Goal: Task Accomplishment & Management: Manage account settings

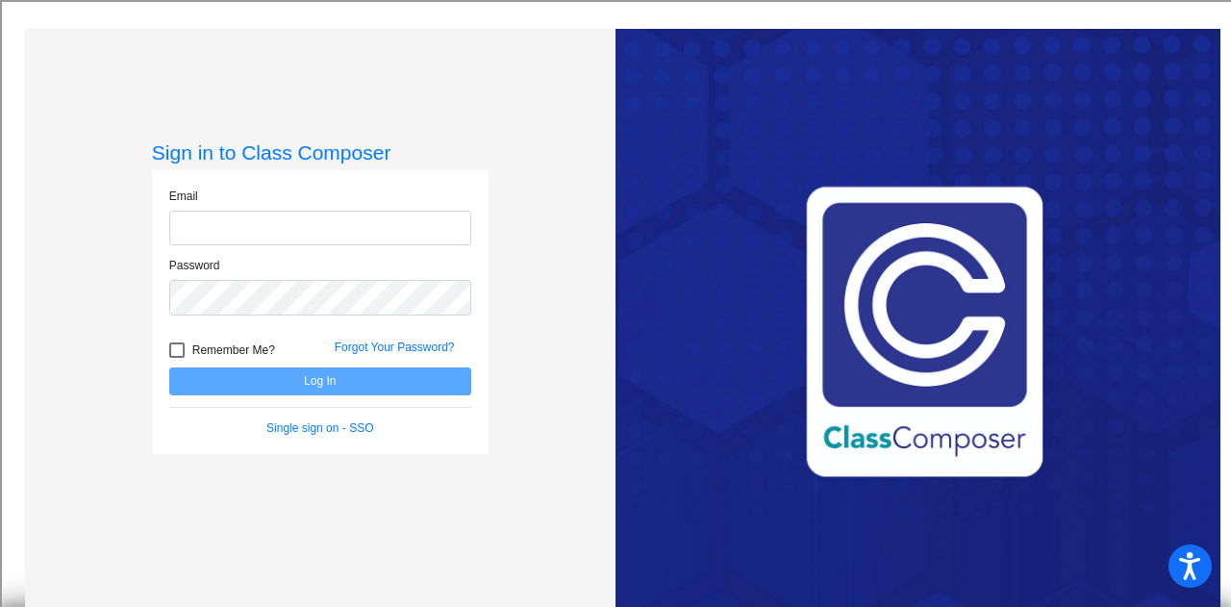
type input "[EMAIL_ADDRESS][DOMAIN_NAME]"
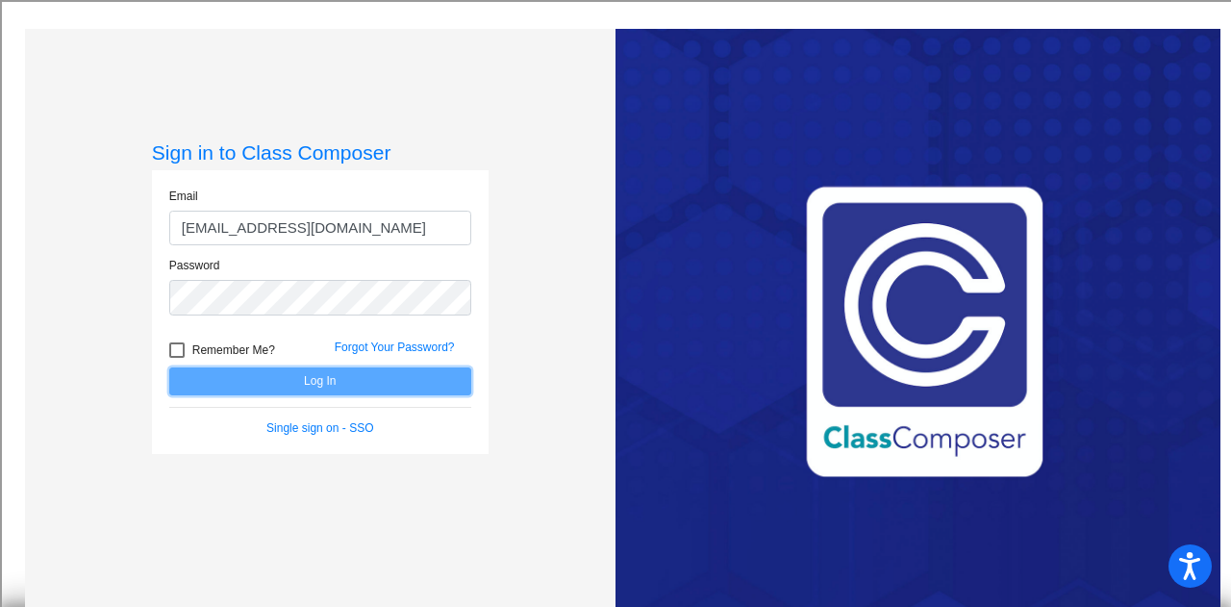
click at [337, 380] on button "Log In" at bounding box center [320, 381] width 302 height 28
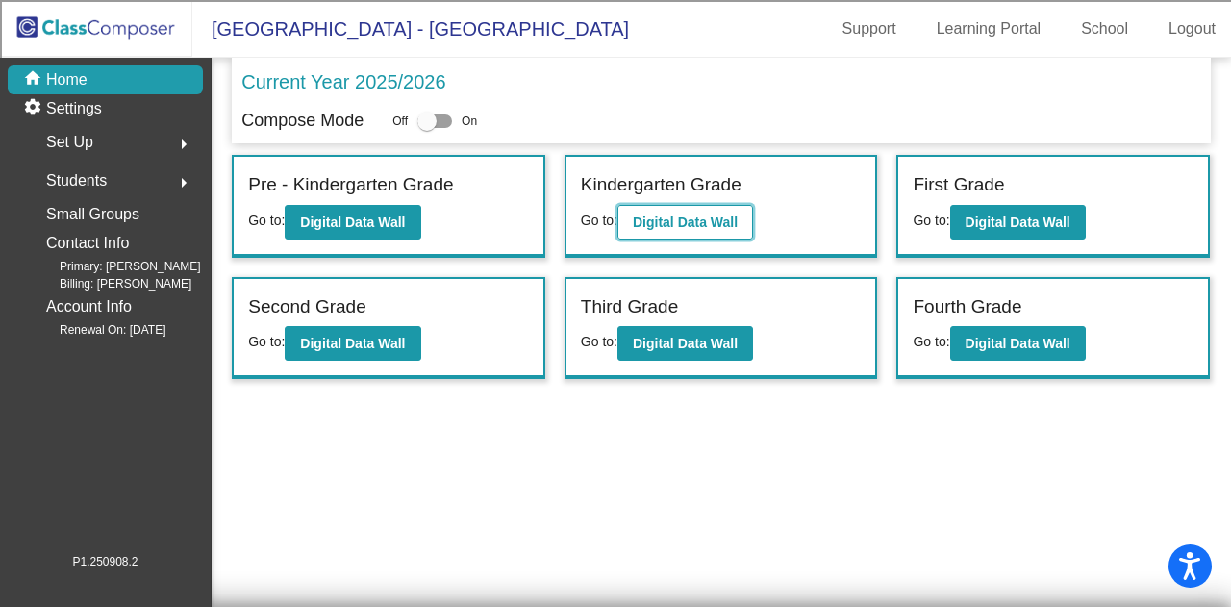
click at [693, 224] on b "Digital Data Wall" at bounding box center [685, 221] width 105 height 15
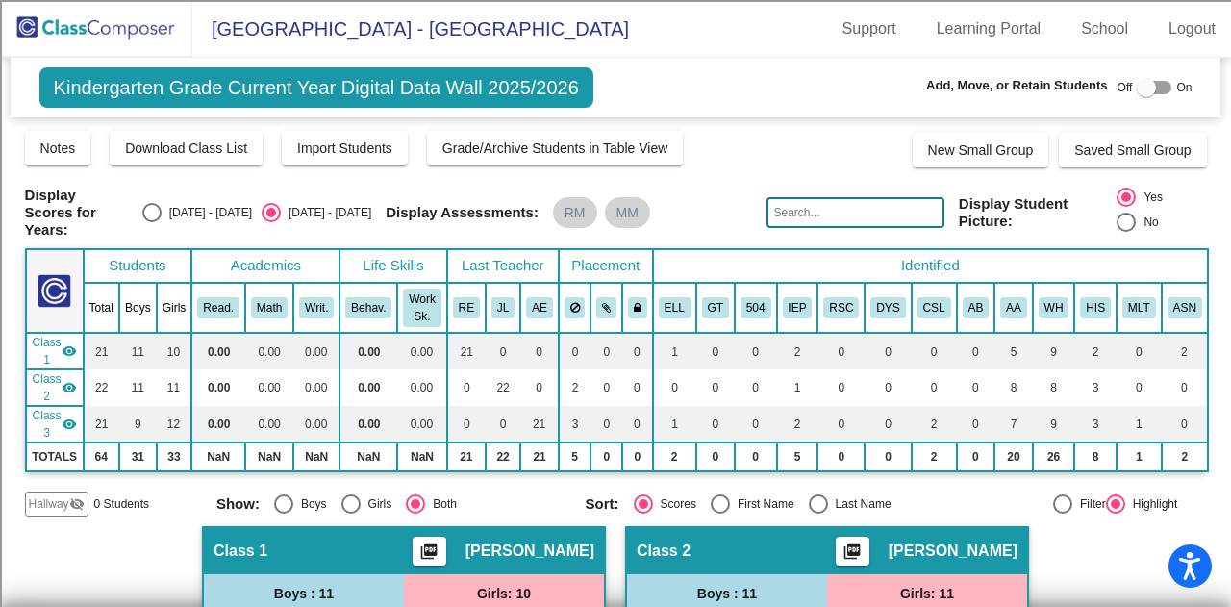
click at [1136, 87] on div at bounding box center [1145, 87] width 19 height 19
checkbox input "true"
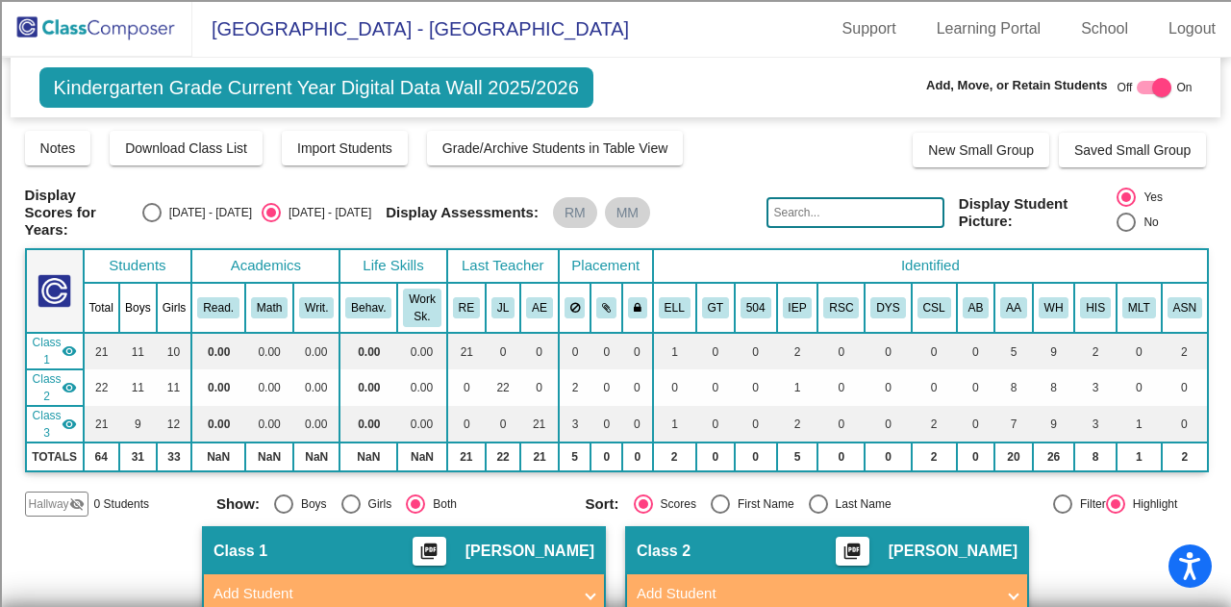
click at [827, 213] on input "text" at bounding box center [854, 212] width 177 height 31
type input "[PERSON_NAME]"
click at [1152, 90] on div at bounding box center [1161, 87] width 19 height 19
checkbox input "false"
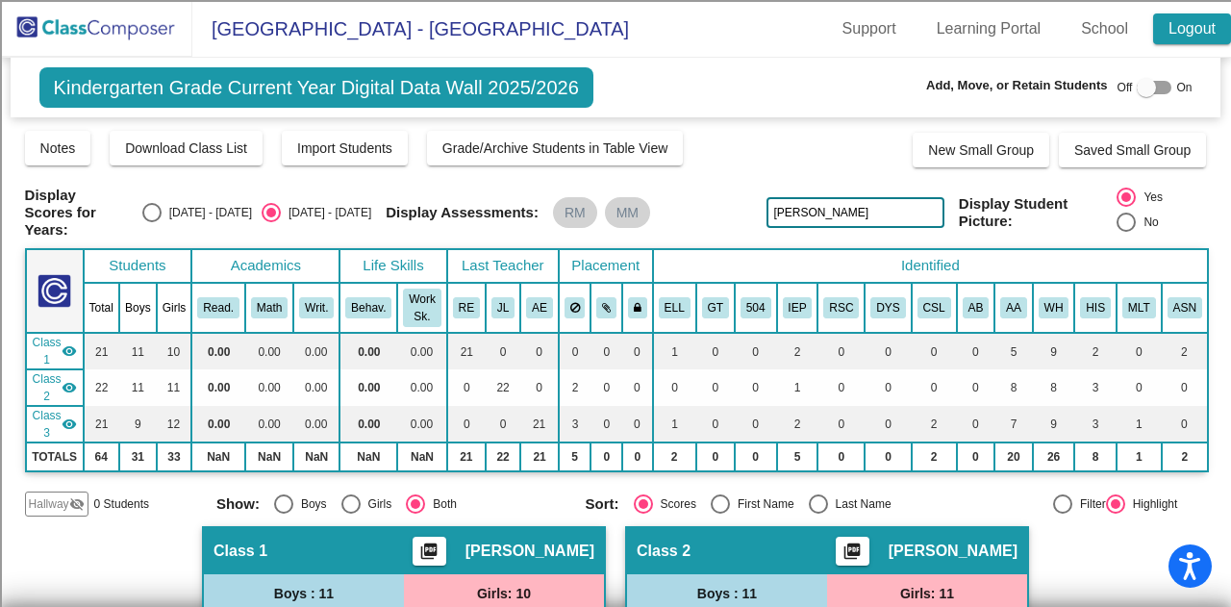
click at [1179, 31] on link "Logout" at bounding box center [1192, 28] width 78 height 31
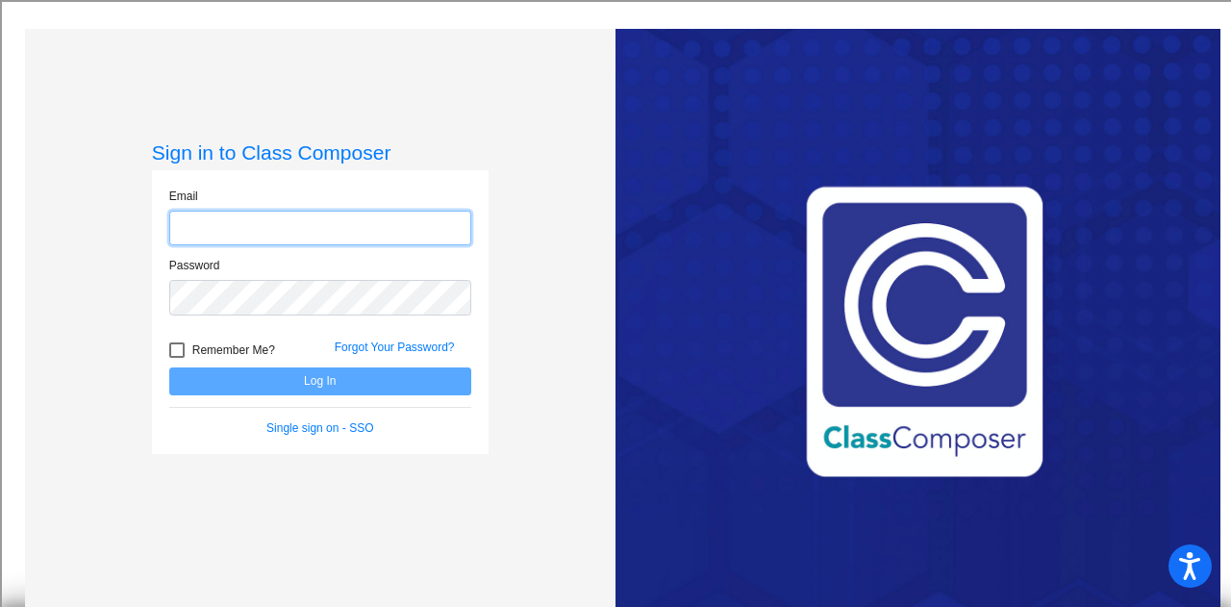
type input "[EMAIL_ADDRESS][DOMAIN_NAME]"
